Goal: Task Accomplishment & Management: Manage account settings

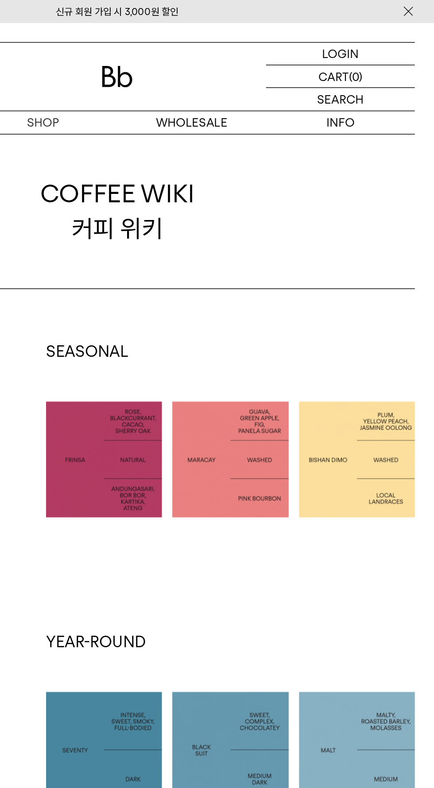
click at [358, 32] on div "LOGIN 로그인" at bounding box center [370, 36] width 102 height 15
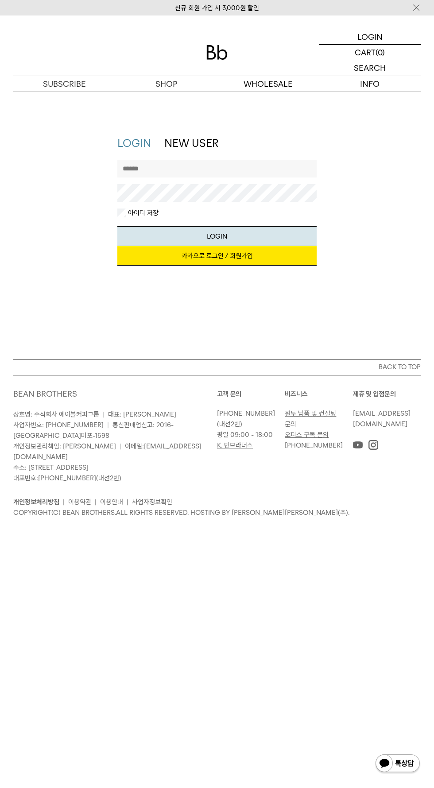
click at [143, 169] on input "text" at bounding box center [216, 169] width 199 height 18
type input "**********"
click at [117, 226] on button "LOGIN" at bounding box center [216, 236] width 199 height 20
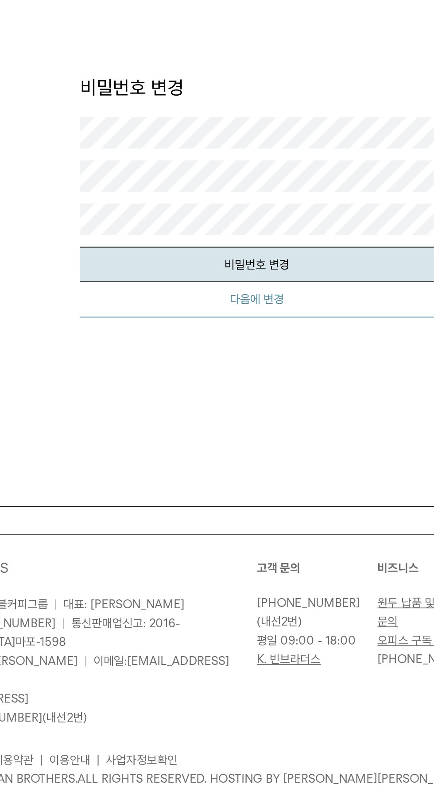
click at [148, 263] on button "다음에 변경" at bounding box center [216, 263] width 199 height 20
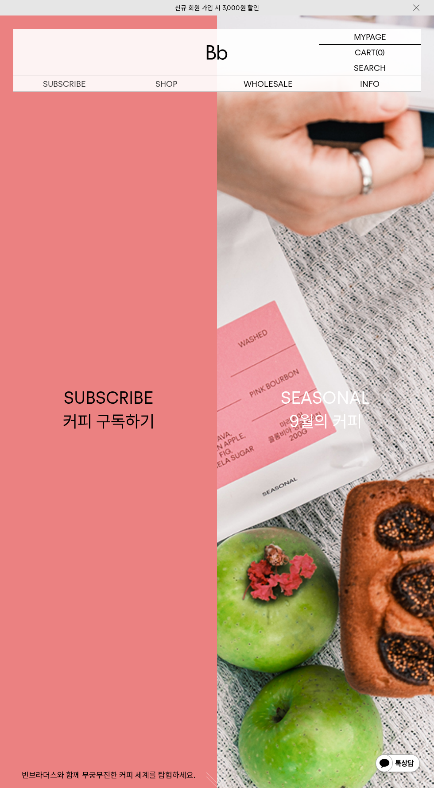
click at [360, 60] on div "SEARCH 검색" at bounding box center [370, 67] width 102 height 15
click at [347, 33] on div "MYPAGE 마이페이지" at bounding box center [370, 36] width 102 height 15
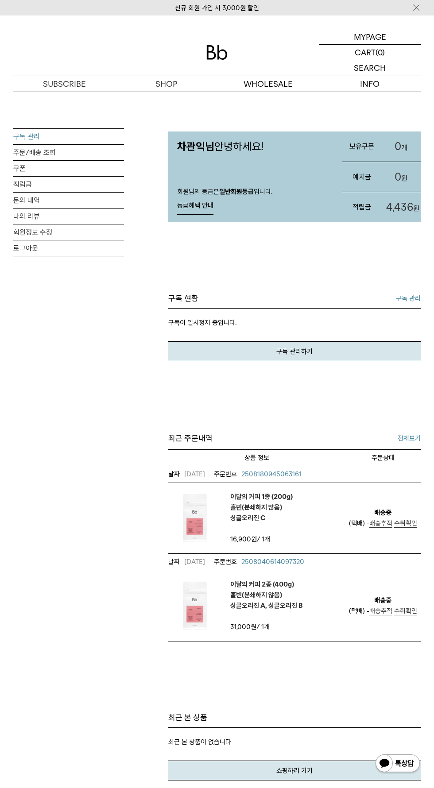
click at [24, 135] on link "구독 관리" at bounding box center [68, 136] width 111 height 15
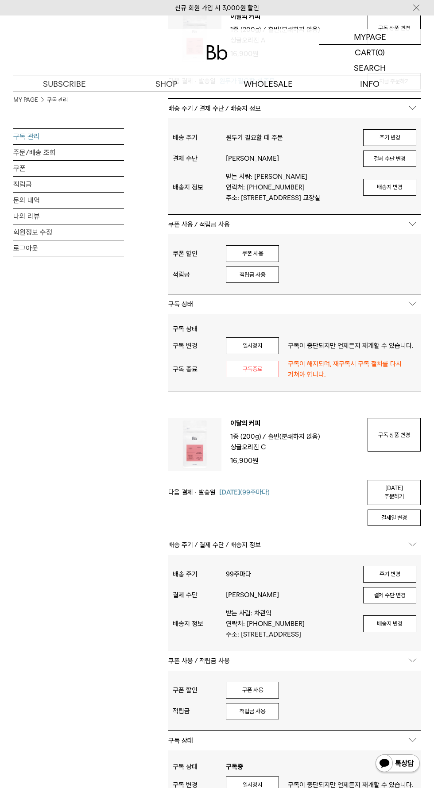
scroll to position [158, 0]
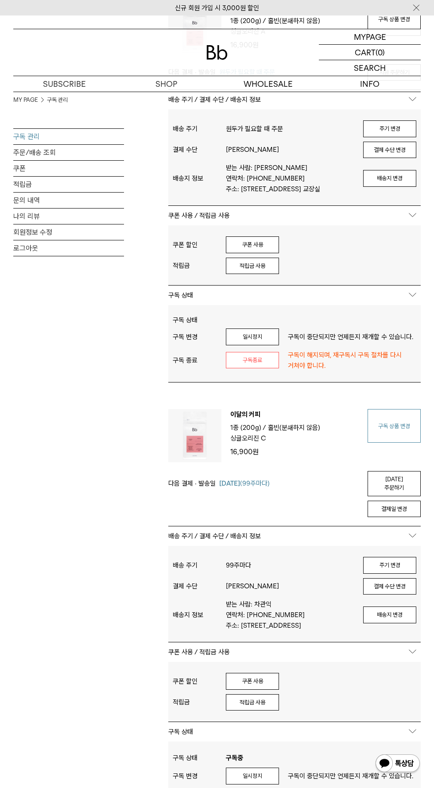
click at [391, 429] on link "구독 상품 변경" at bounding box center [393, 426] width 53 height 34
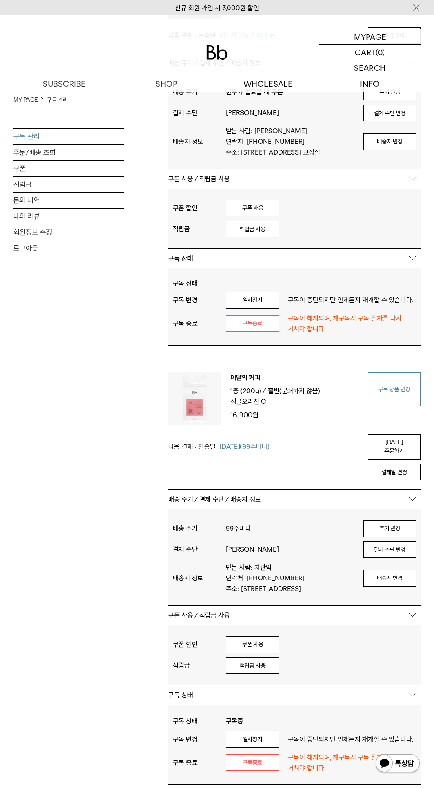
scroll to position [220, 0]
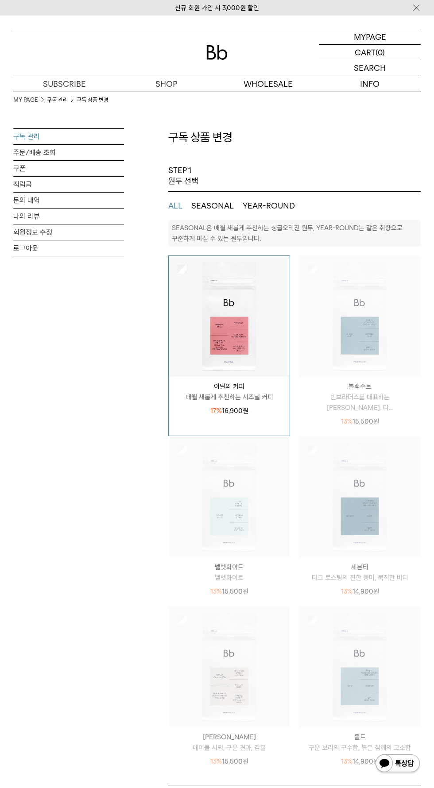
select select "**"
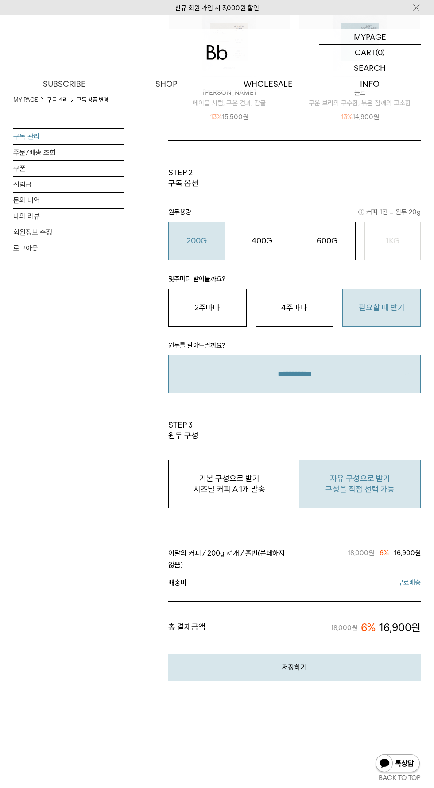
scroll to position [643, 0]
click at [365, 490] on p "구성을 직접 선택 가능" at bounding box center [360, 490] width 112 height 11
type input "*"
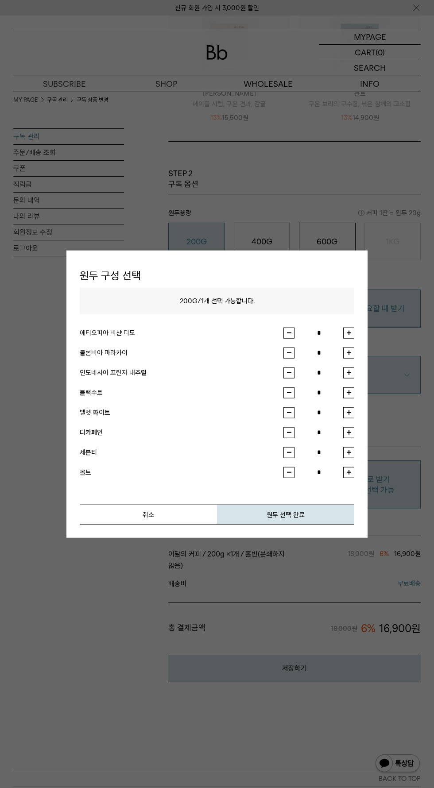
click at [349, 332] on button "button" at bounding box center [348, 332] width 11 height 11
type input "*"
click at [297, 519] on button "원두 선택 완료" at bounding box center [285, 514] width 137 height 20
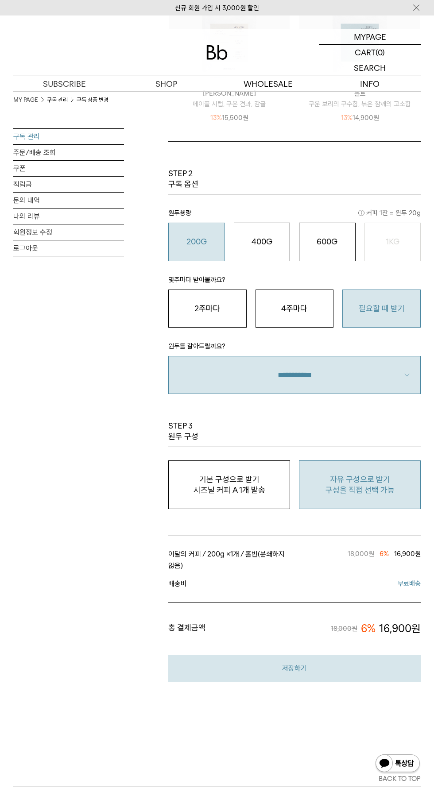
click at [310, 671] on button "저장하기" at bounding box center [294, 668] width 252 height 27
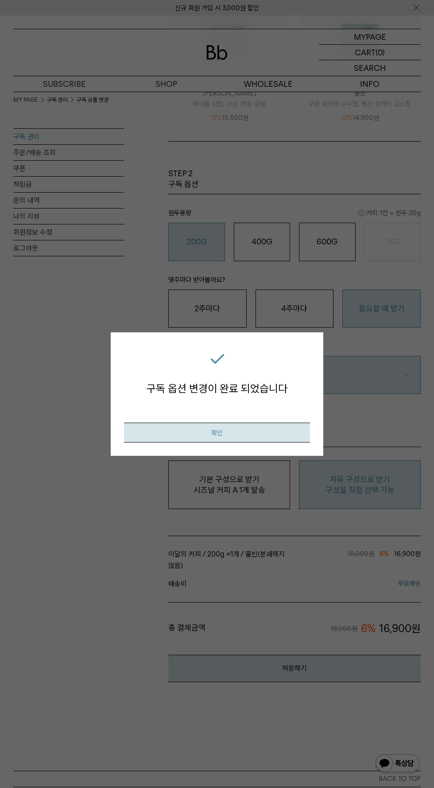
click at [277, 431] on button "확인" at bounding box center [217, 432] width 186 height 20
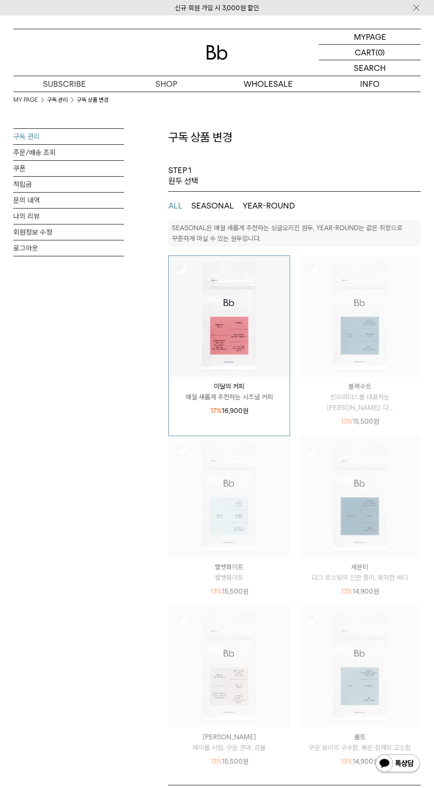
select select "**"
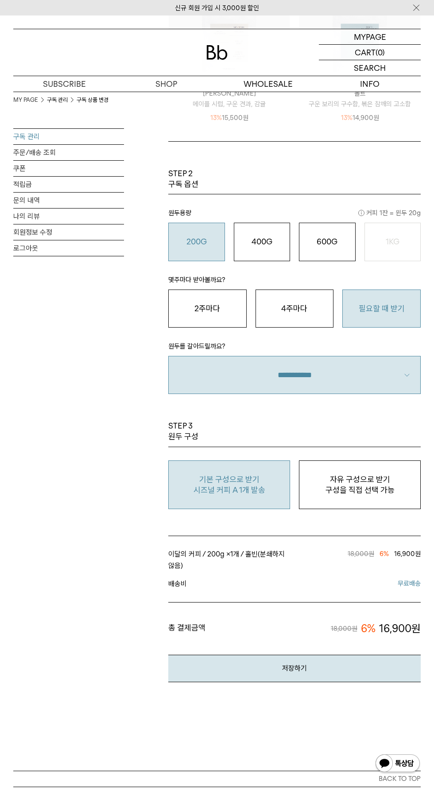
click at [27, 136] on link "구독 관리" at bounding box center [68, 136] width 111 height 15
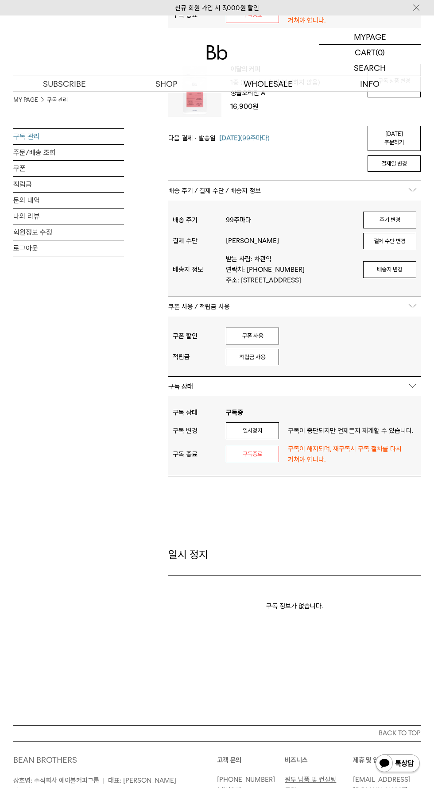
scroll to position [498, 0]
